Goal: Task Accomplishment & Management: Use online tool/utility

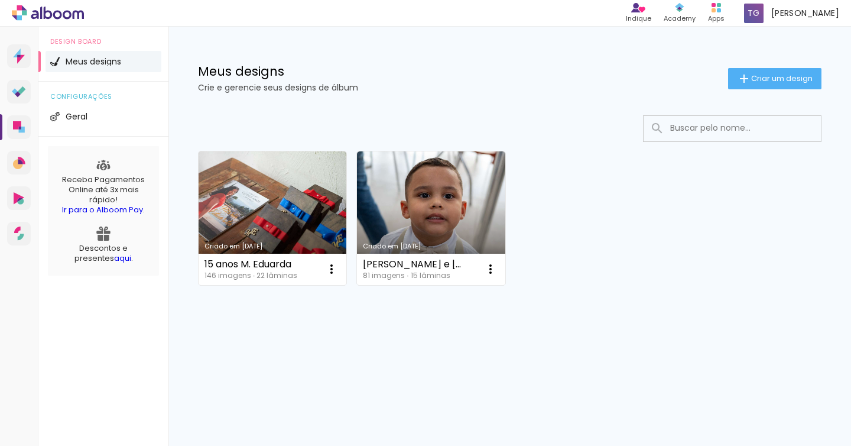
click at [259, 185] on link "Criado em [DATE]" at bounding box center [273, 218] width 148 height 134
